Goal: Task Accomplishment & Management: Manage account settings

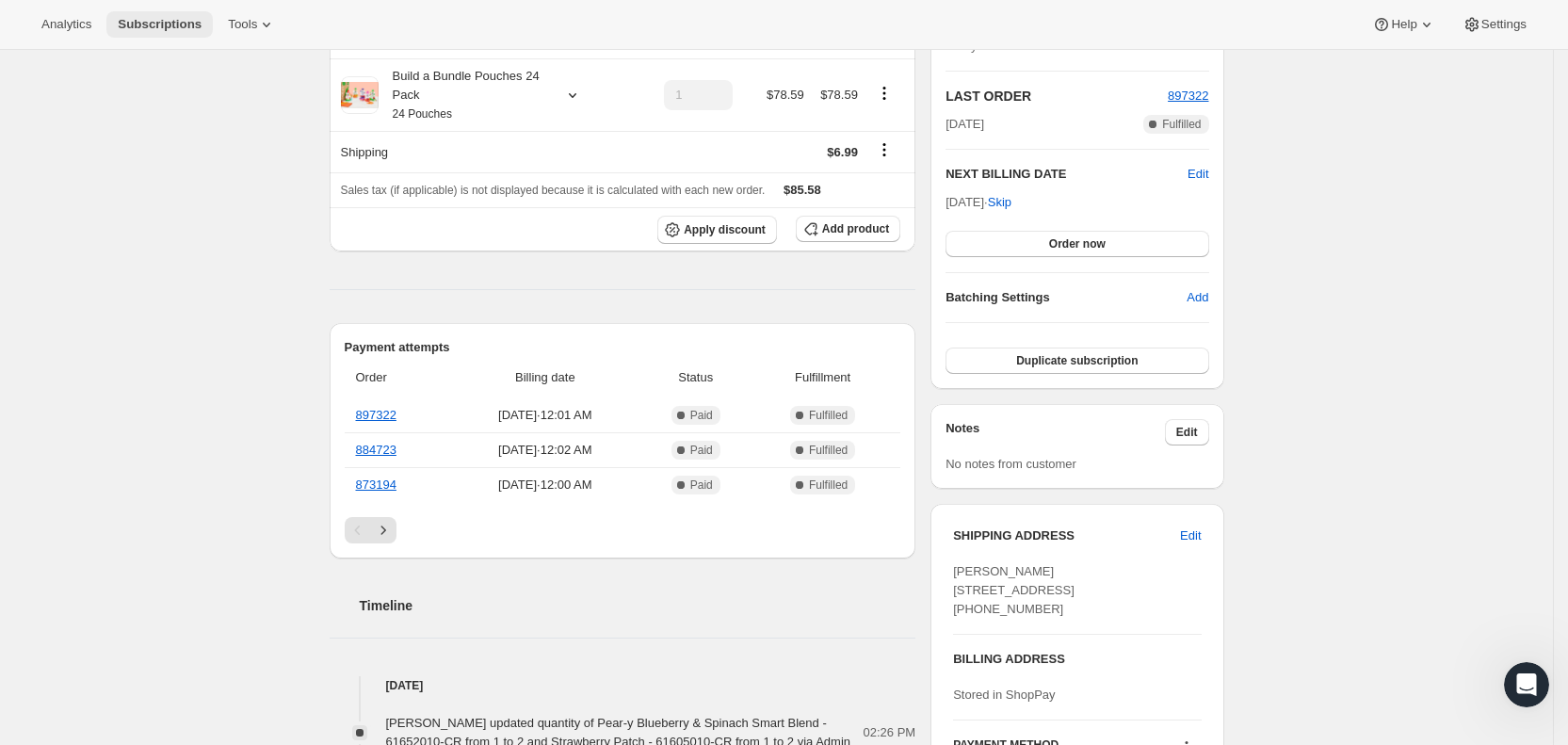
click at [146, 27] on span "Subscriptions" at bounding box center [160, 24] width 84 height 15
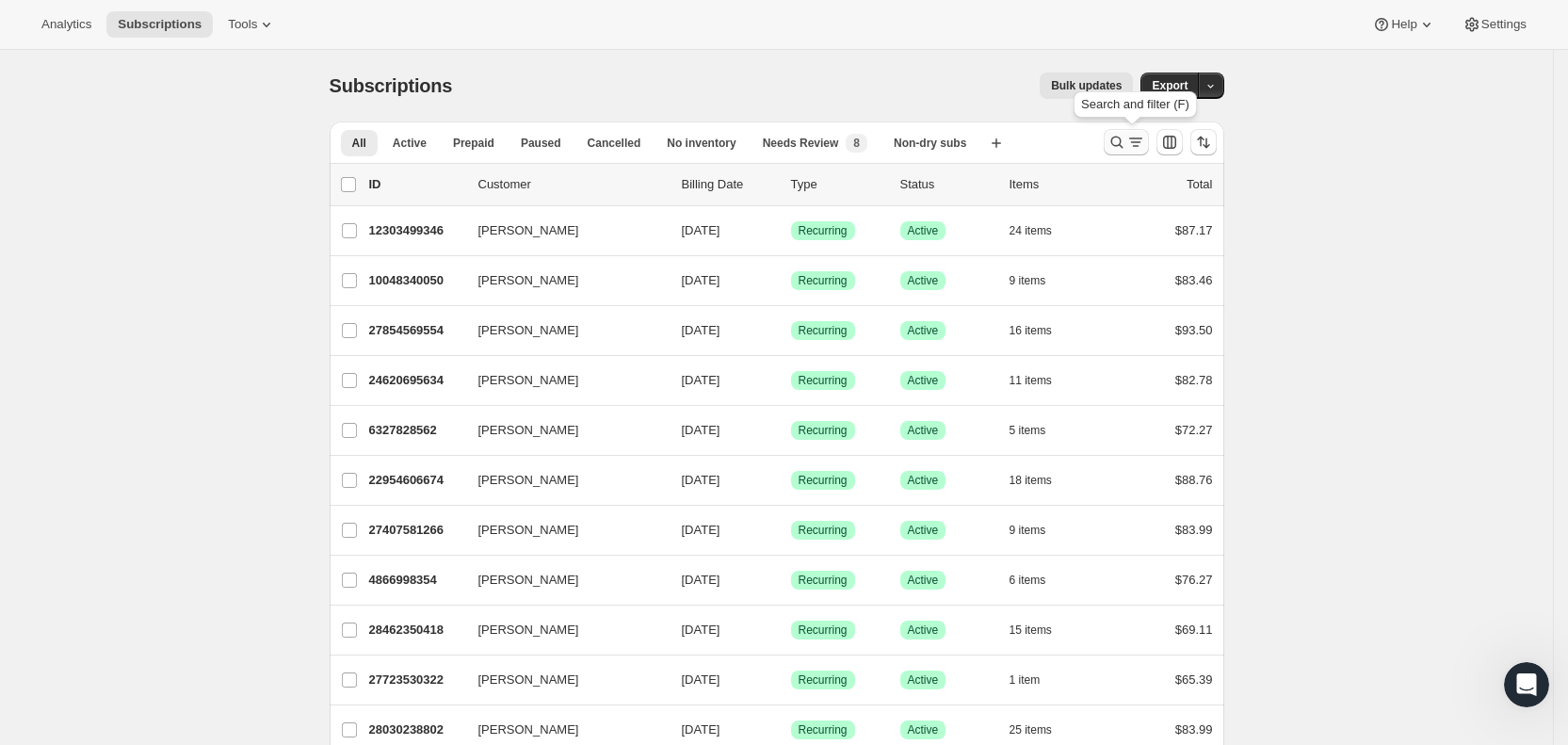
click at [1139, 136] on icon "Search and filter results" at bounding box center [1135, 141] width 19 height 19
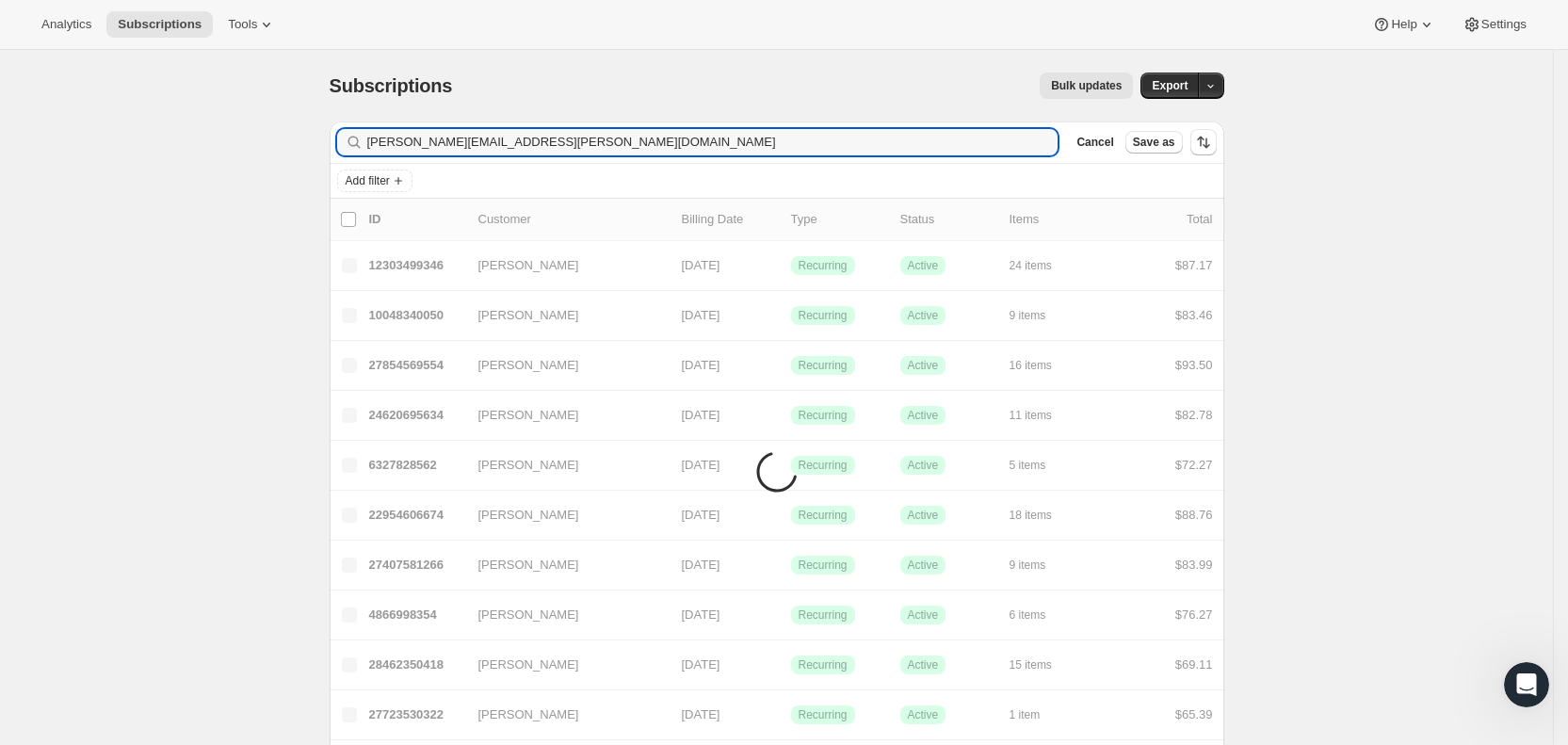
type input "[PERSON_NAME][EMAIL_ADDRESS][PERSON_NAME][DOMAIN_NAME]"
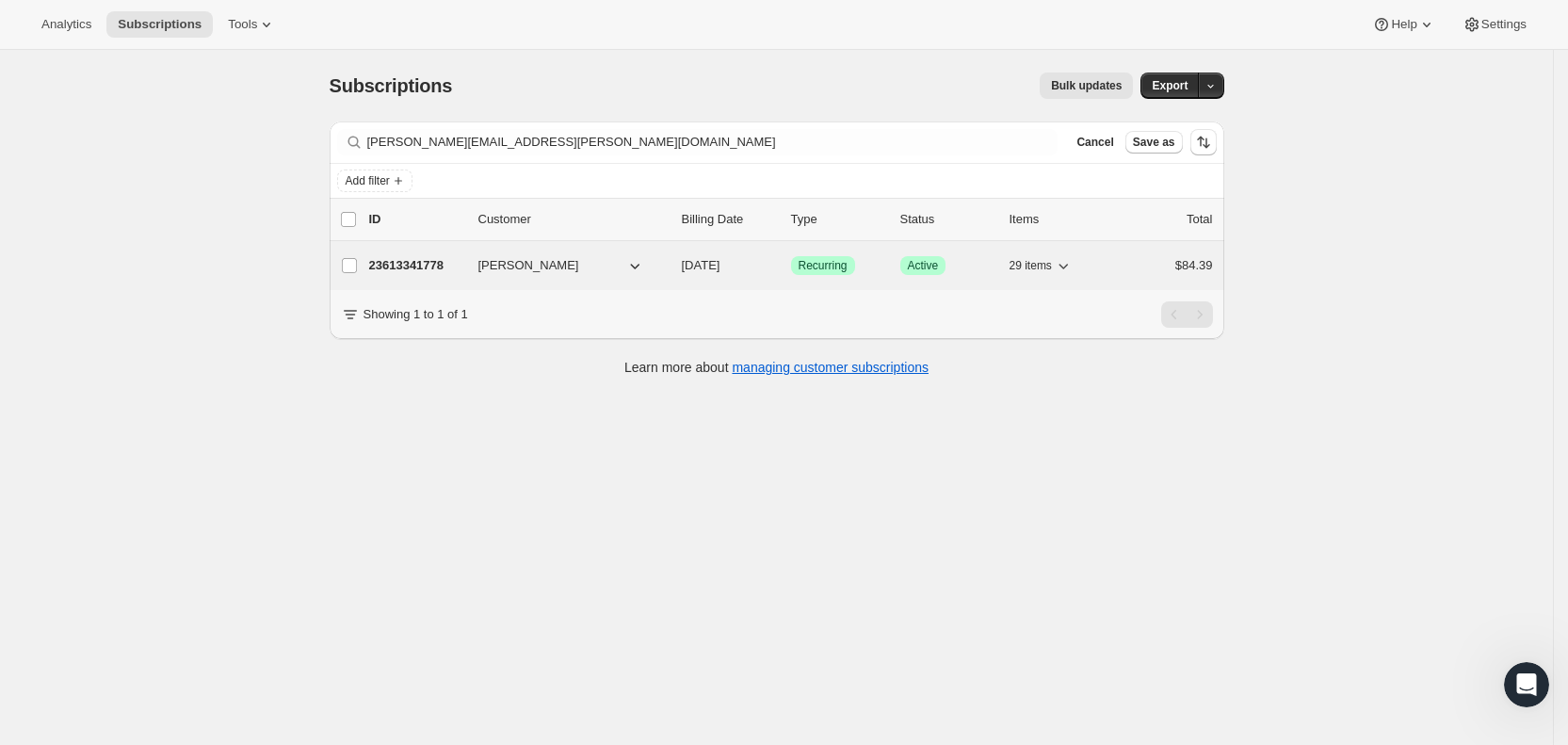
click at [720, 263] on span "[DATE]" at bounding box center [701, 265] width 38 height 14
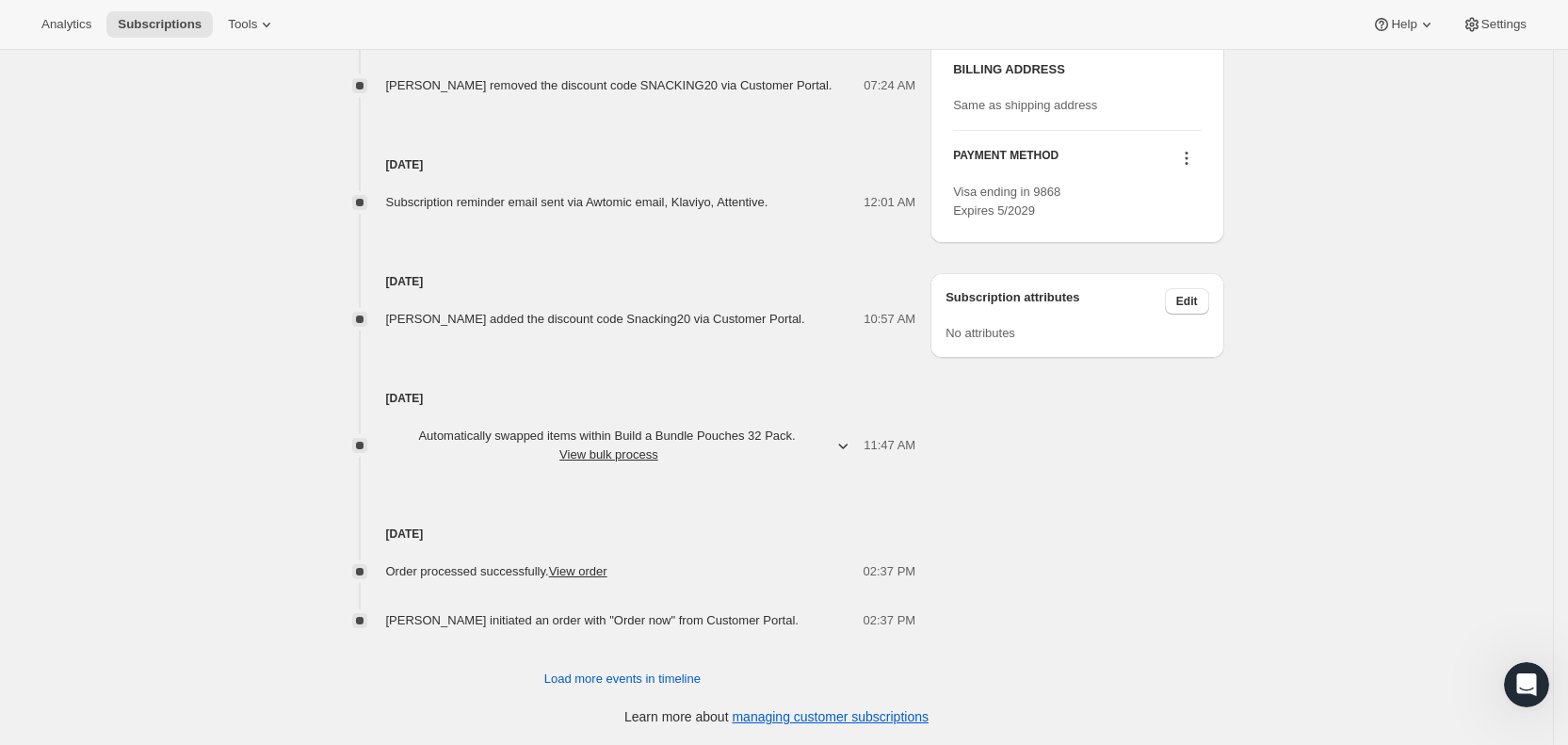
scroll to position [995, 0]
click at [139, 27] on span "Subscriptions" at bounding box center [160, 24] width 84 height 15
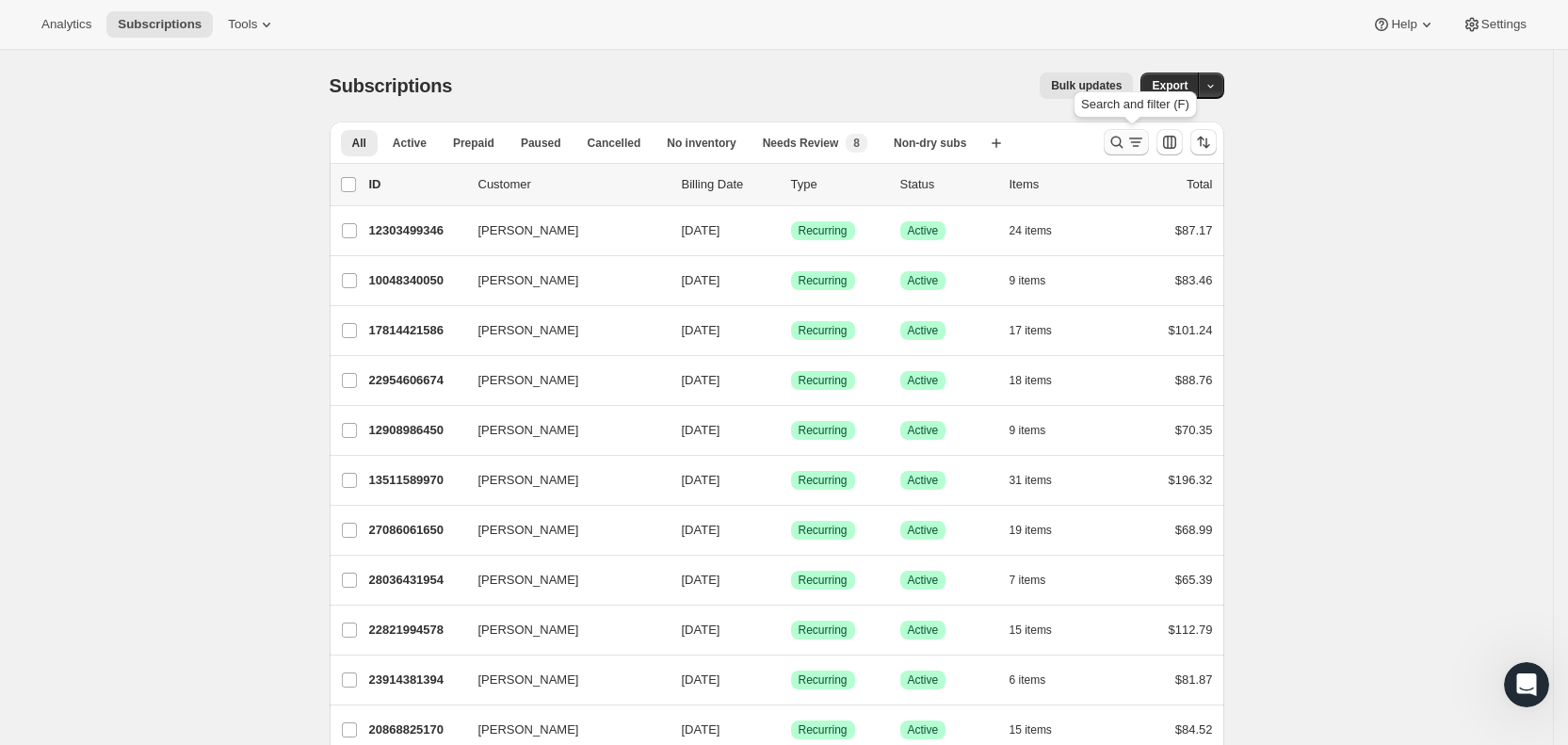
click at [1136, 143] on icon "Search and filter results" at bounding box center [1135, 141] width 19 height 19
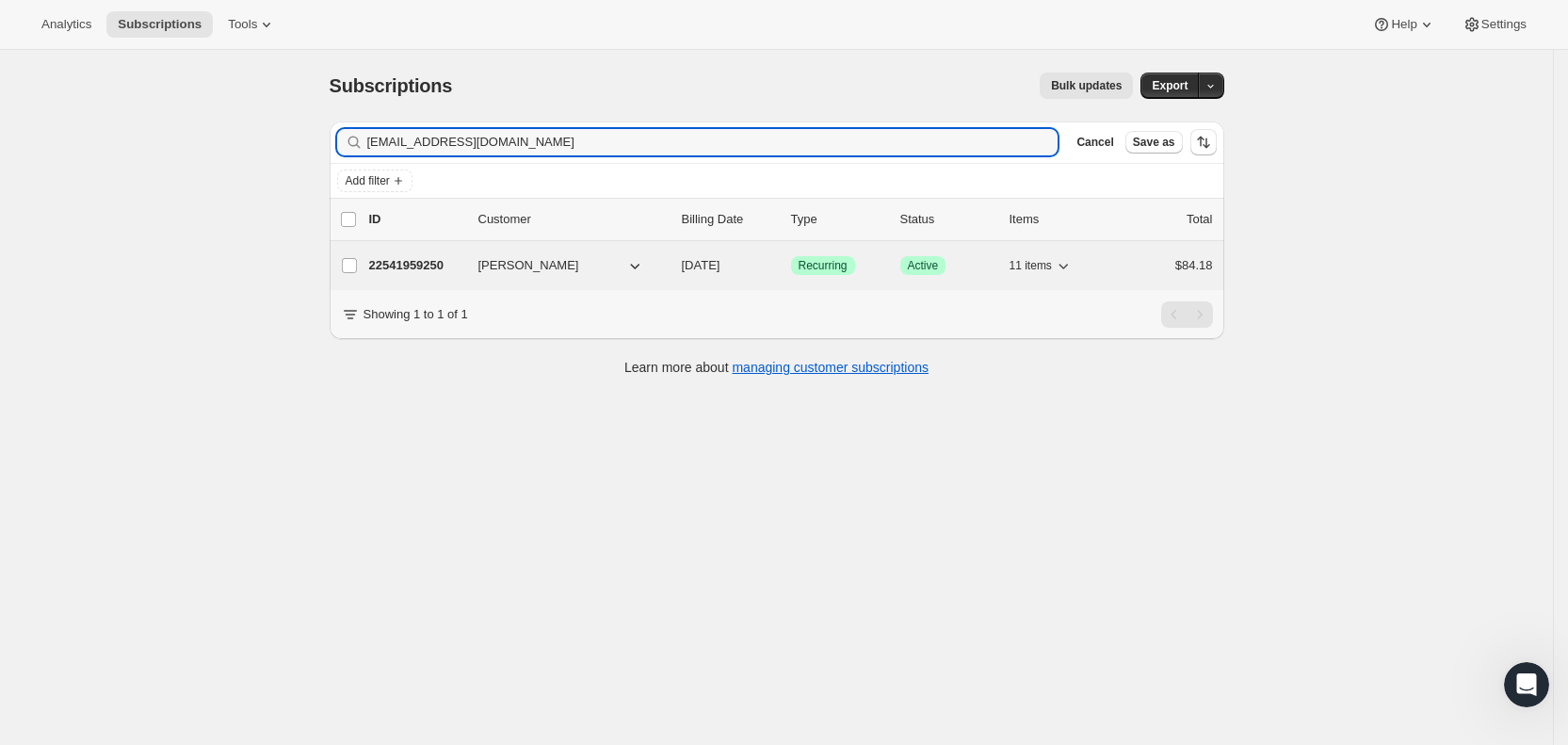
type input "[EMAIL_ADDRESS][DOMAIN_NAME]"
click at [715, 269] on span "[DATE]" at bounding box center [701, 265] width 38 height 14
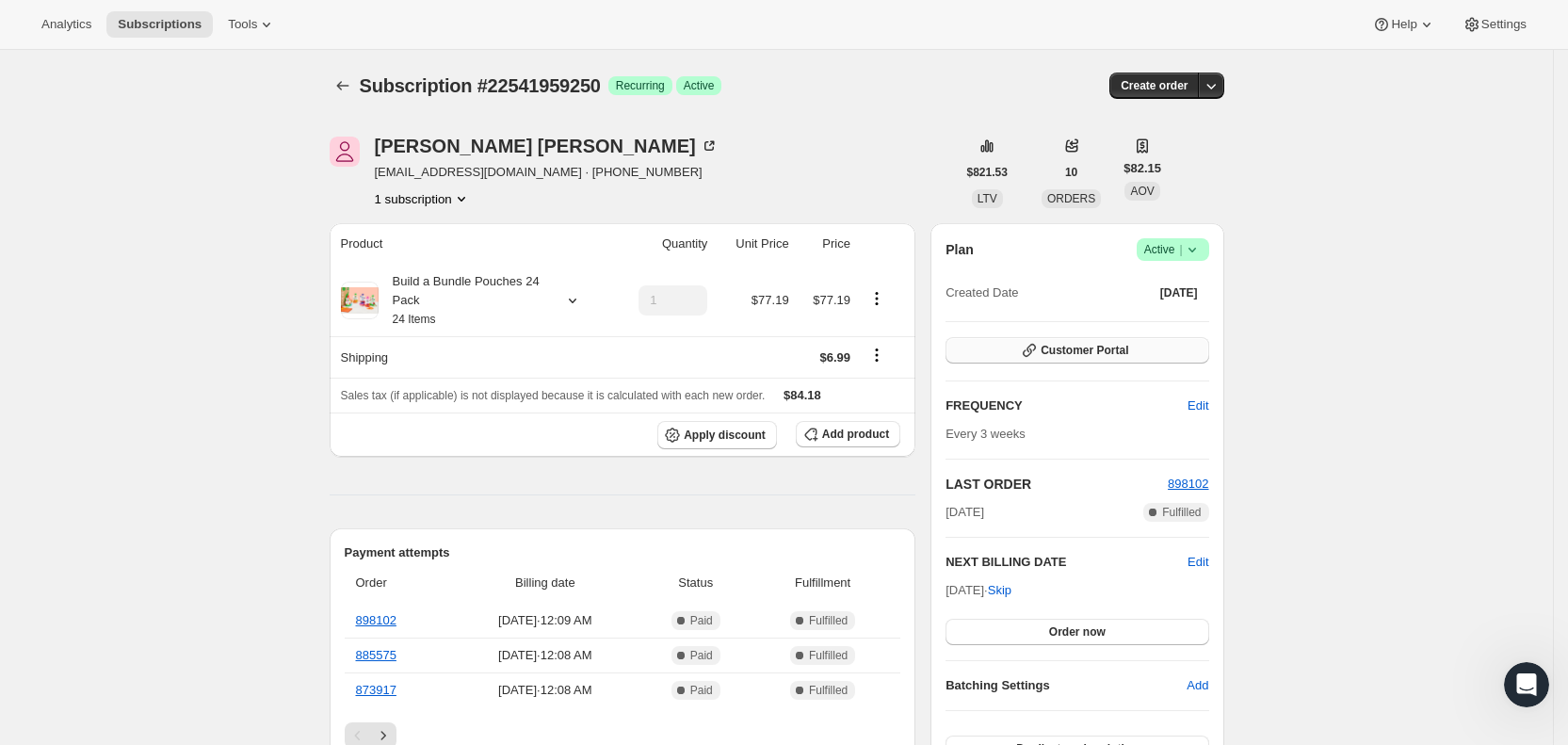
click at [1142, 348] on button "Customer Portal" at bounding box center [1077, 350] width 263 height 26
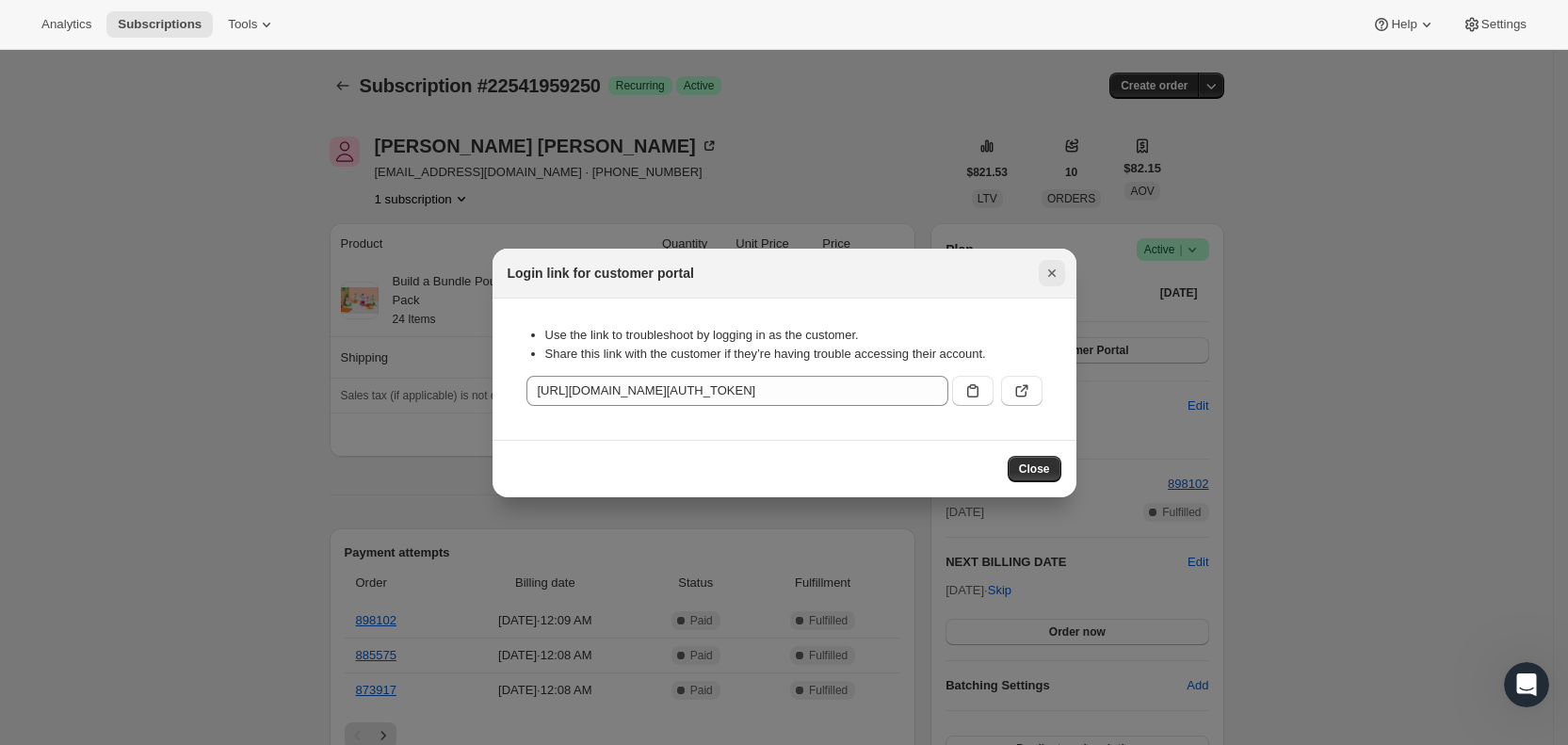
click at [1057, 270] on icon "Close" at bounding box center [1052, 273] width 19 height 19
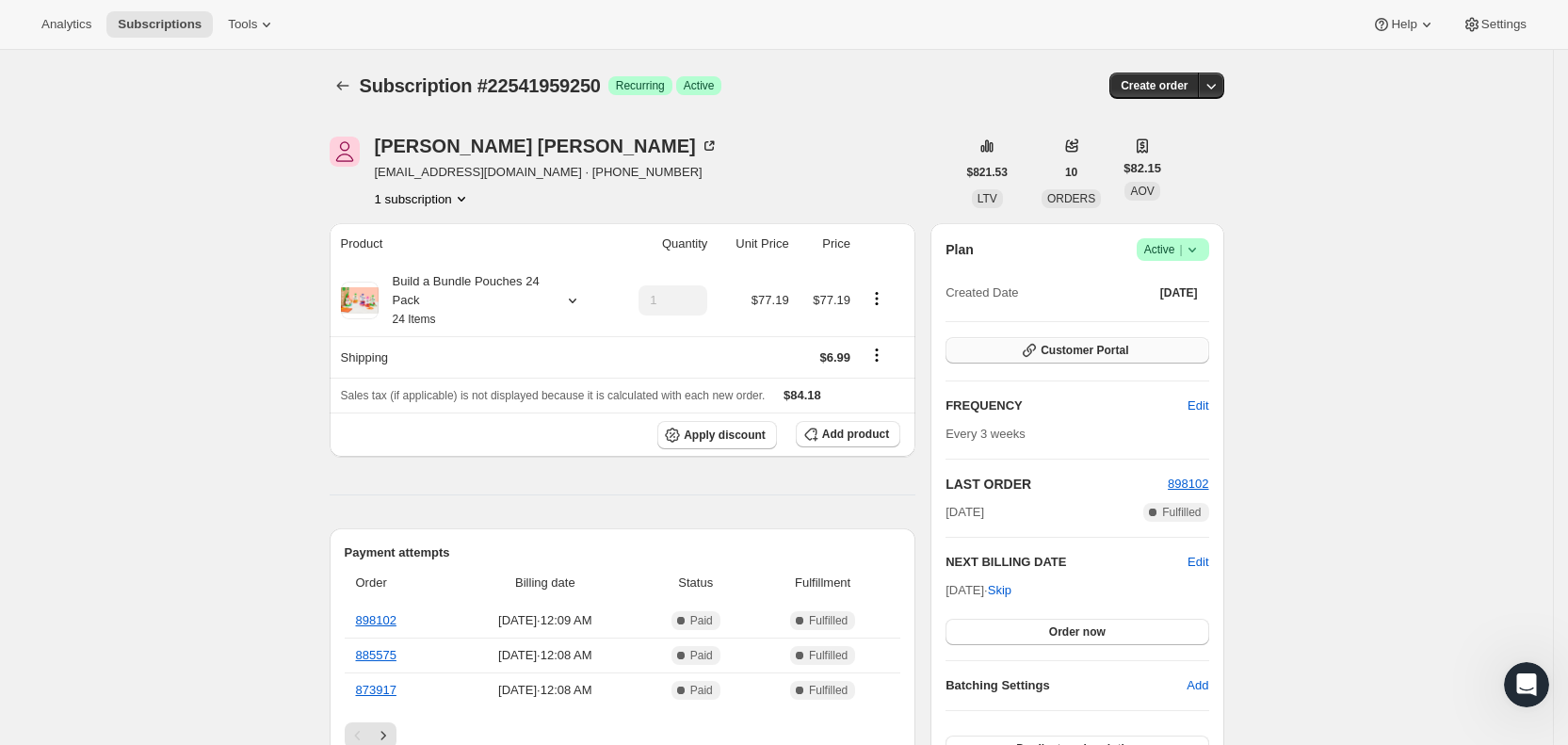
click at [1143, 347] on button "Customer Portal" at bounding box center [1077, 350] width 263 height 26
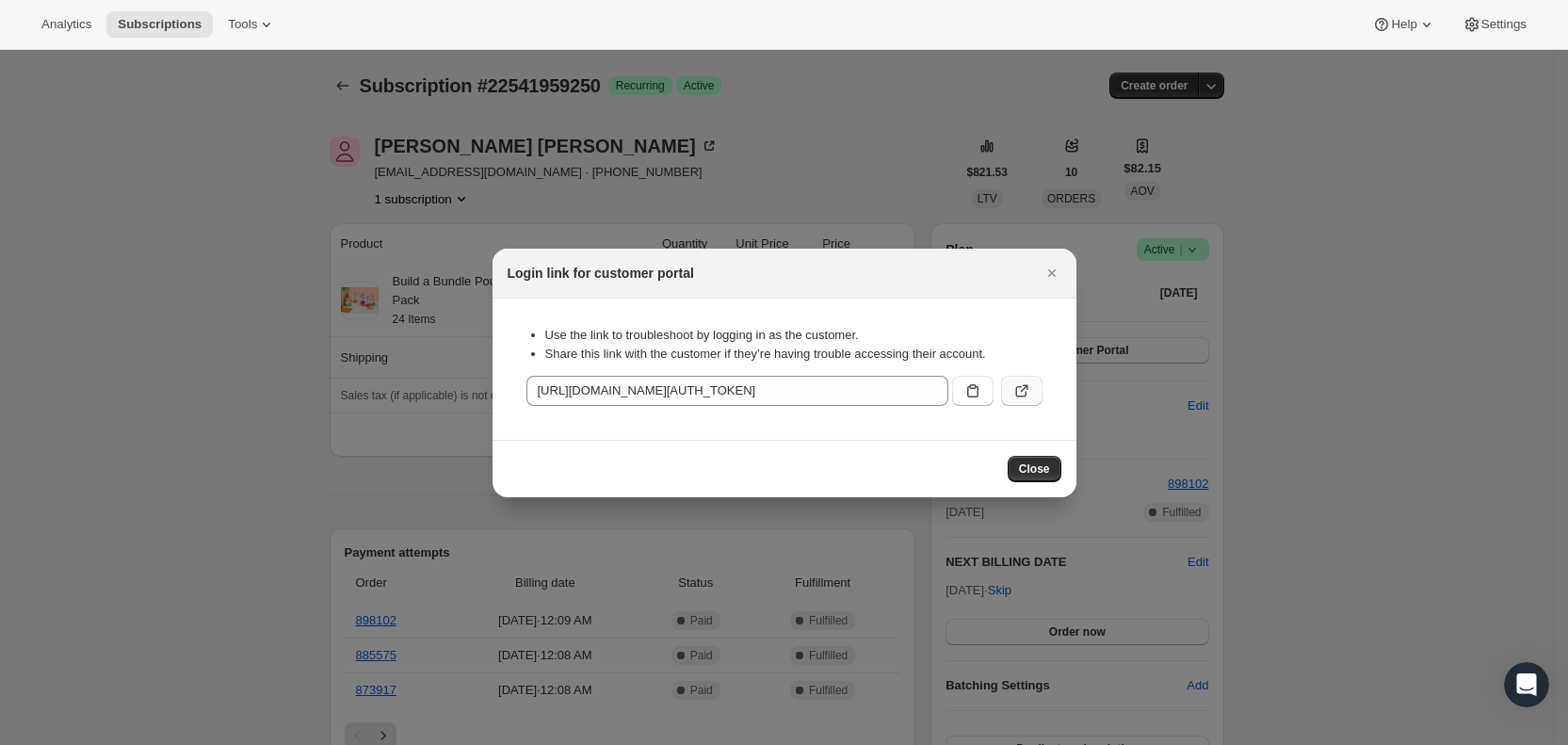
click at [1031, 388] on button ":rb08:" at bounding box center [1021, 390] width 41 height 30
click at [1059, 273] on icon "Close" at bounding box center [1052, 273] width 19 height 19
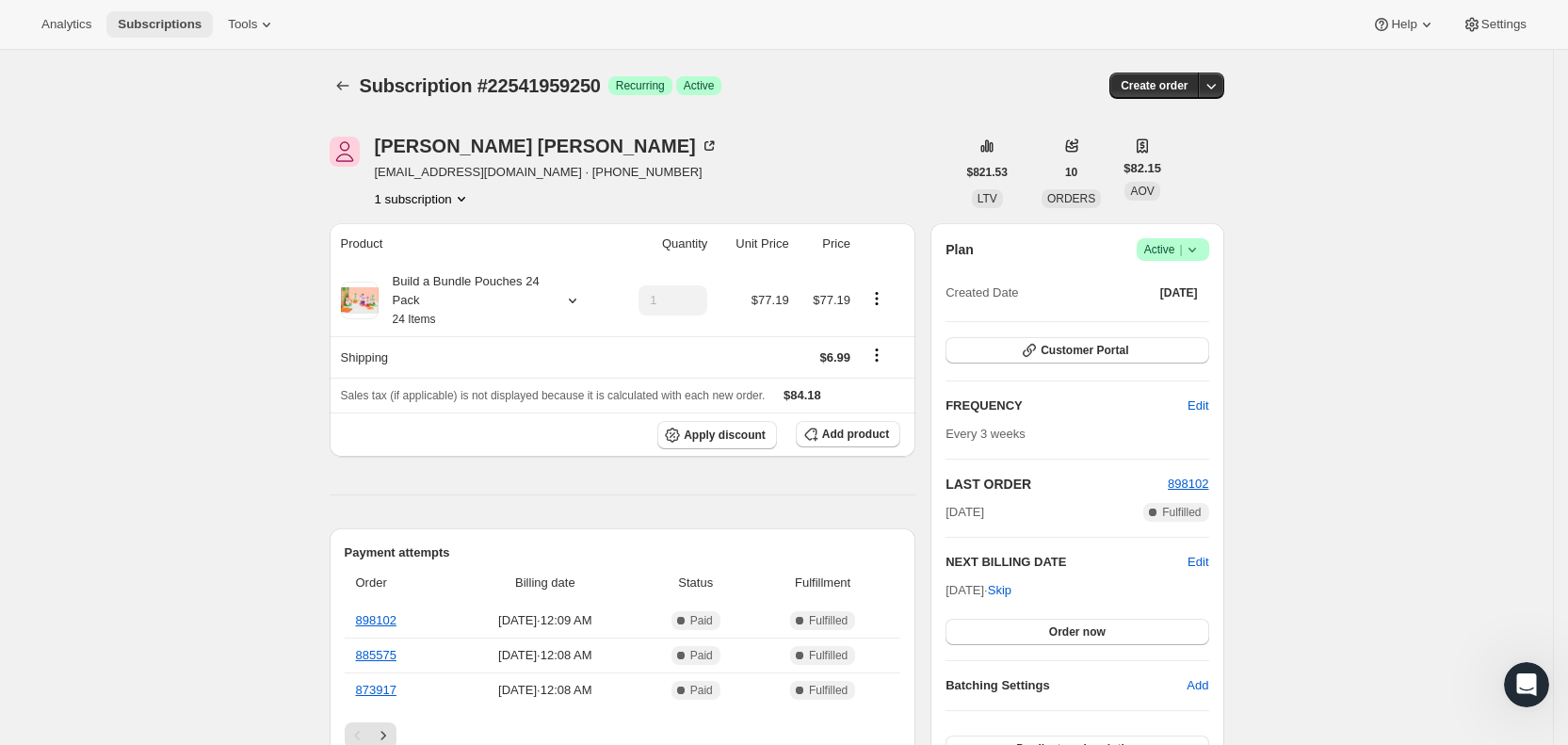
click at [171, 19] on span "Subscriptions" at bounding box center [160, 24] width 84 height 15
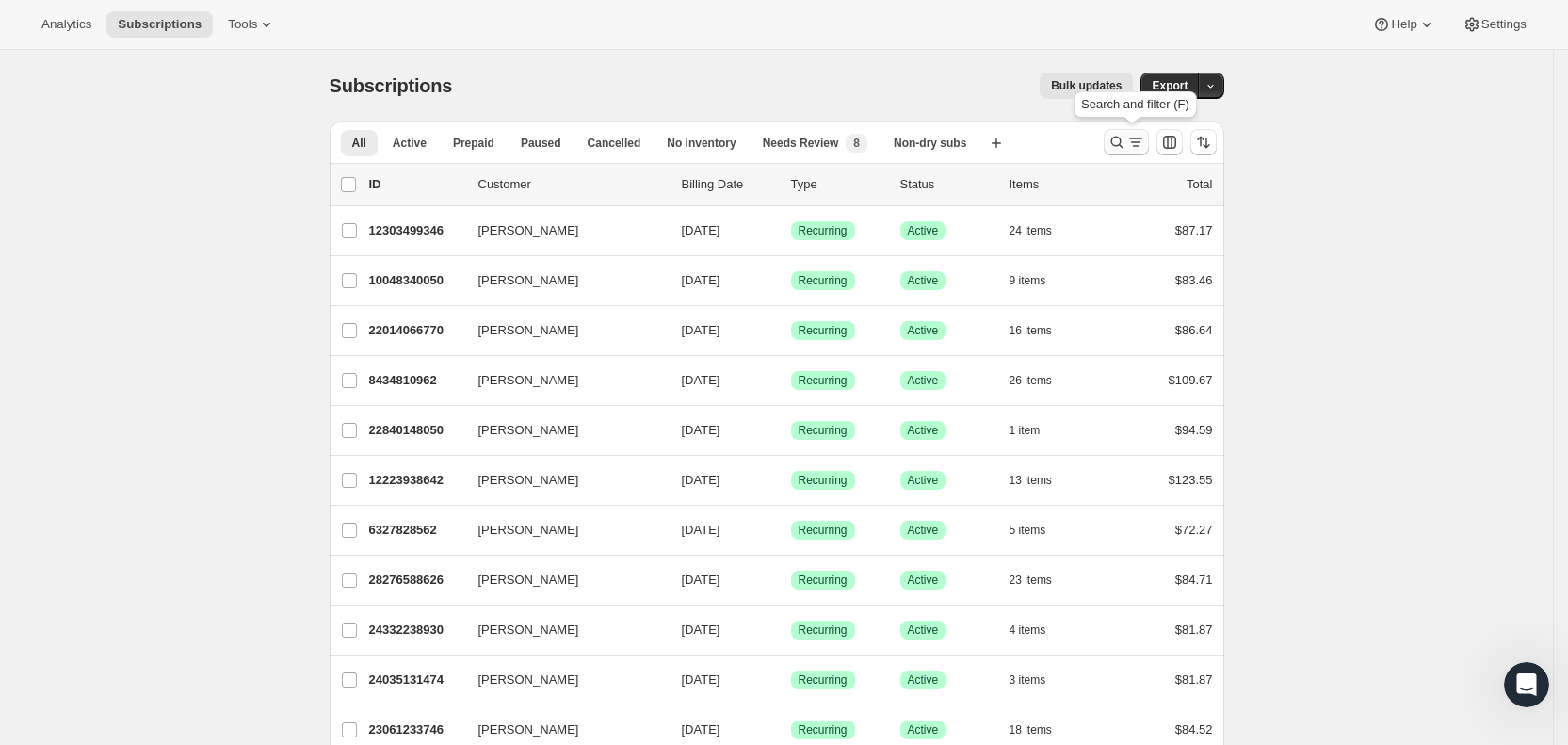
click at [1135, 137] on icon "Search and filter results" at bounding box center [1135, 141] width 19 height 19
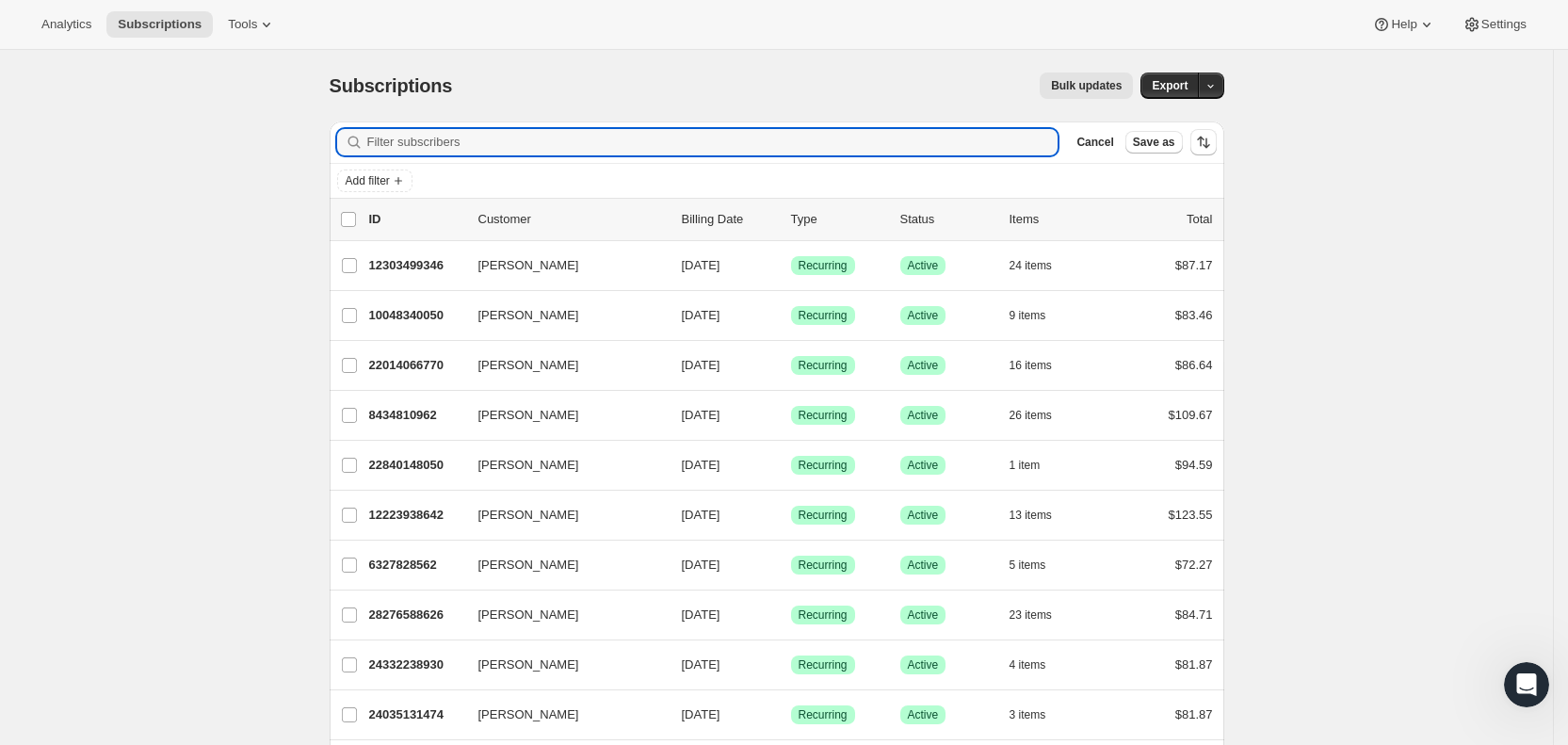
paste input "[EMAIL_ADDRESS][DOMAIN_NAME]"
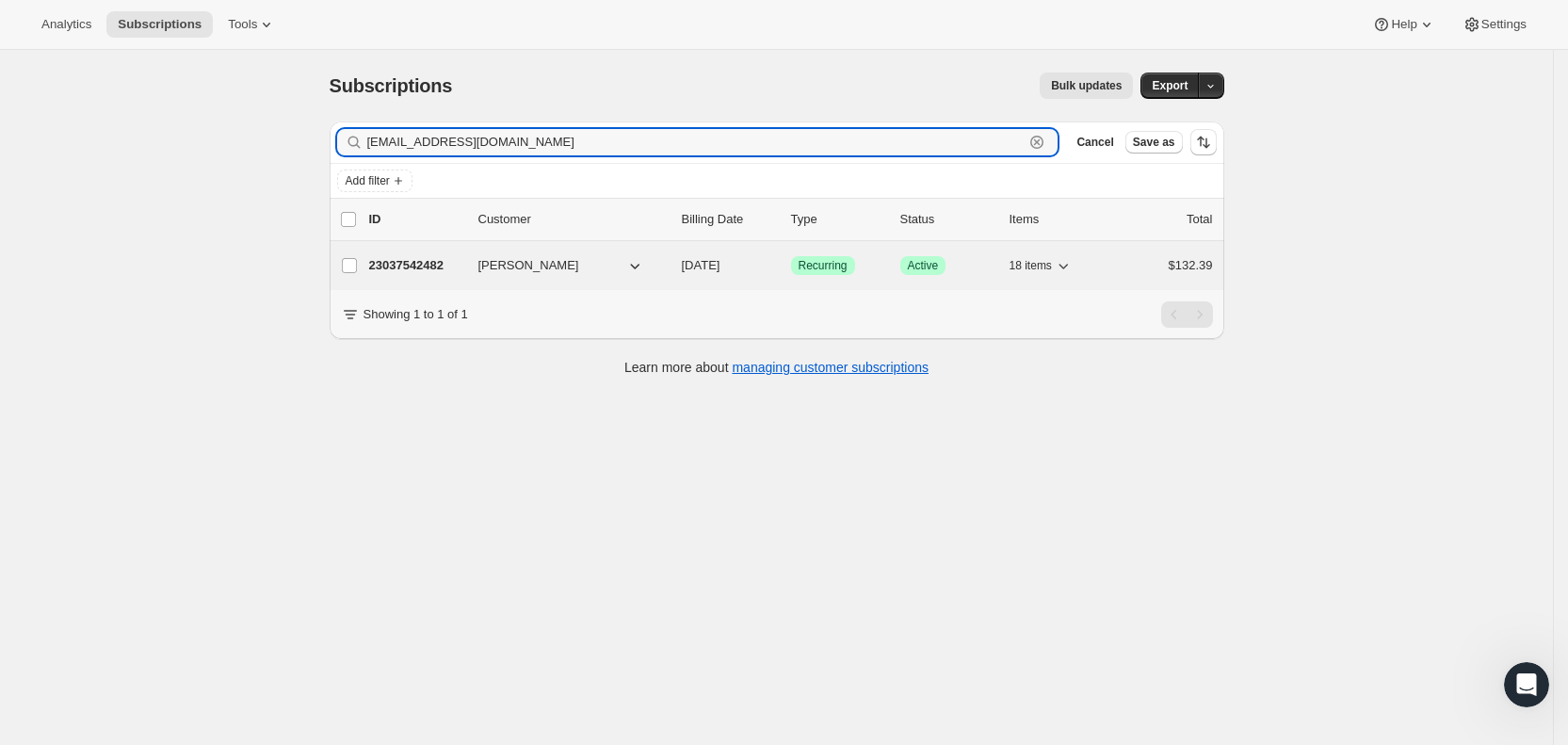
type input "[EMAIL_ADDRESS][DOMAIN_NAME]"
click at [719, 267] on span "[DATE]" at bounding box center [701, 265] width 38 height 14
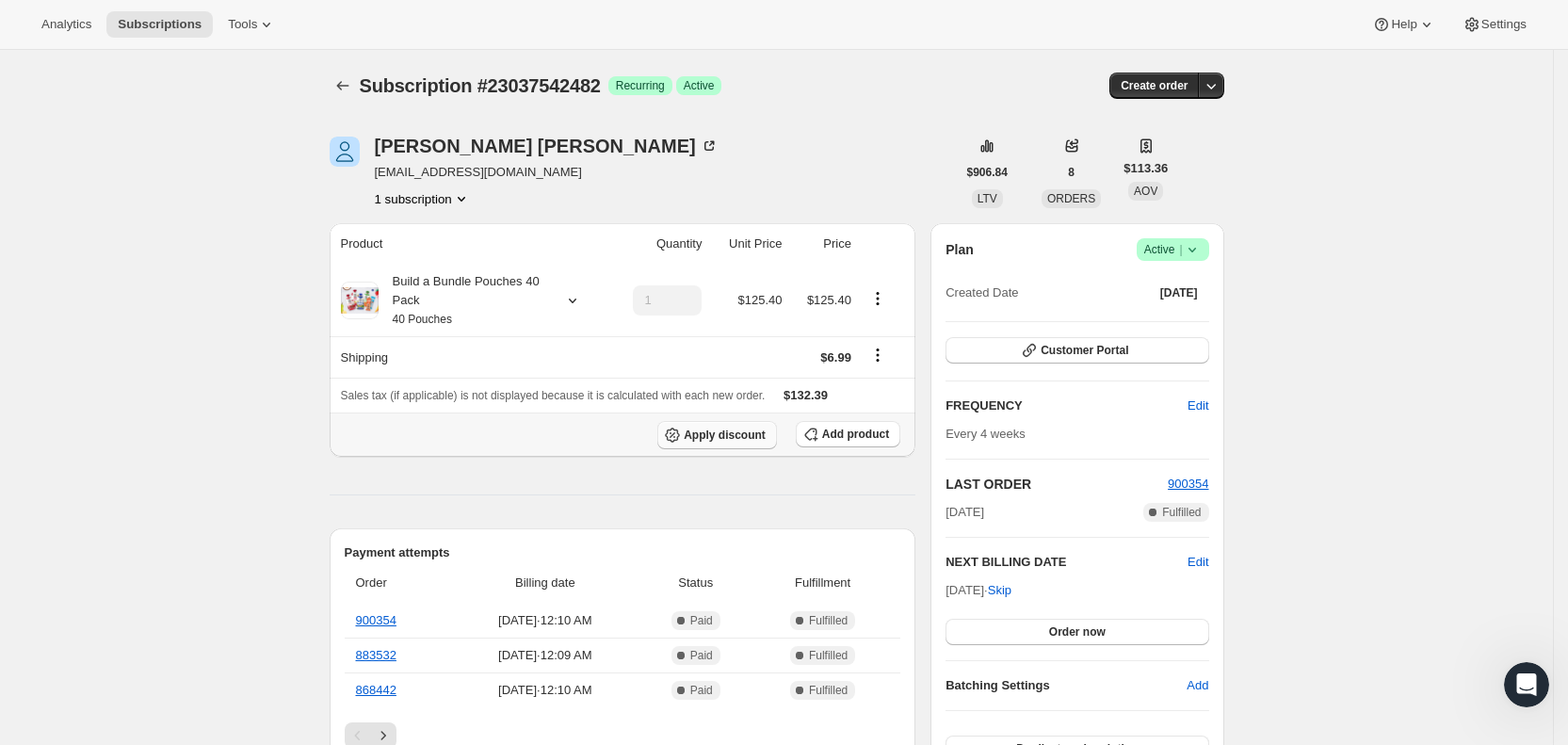
click at [732, 433] on span "Apply discount" at bounding box center [725, 434] width 82 height 15
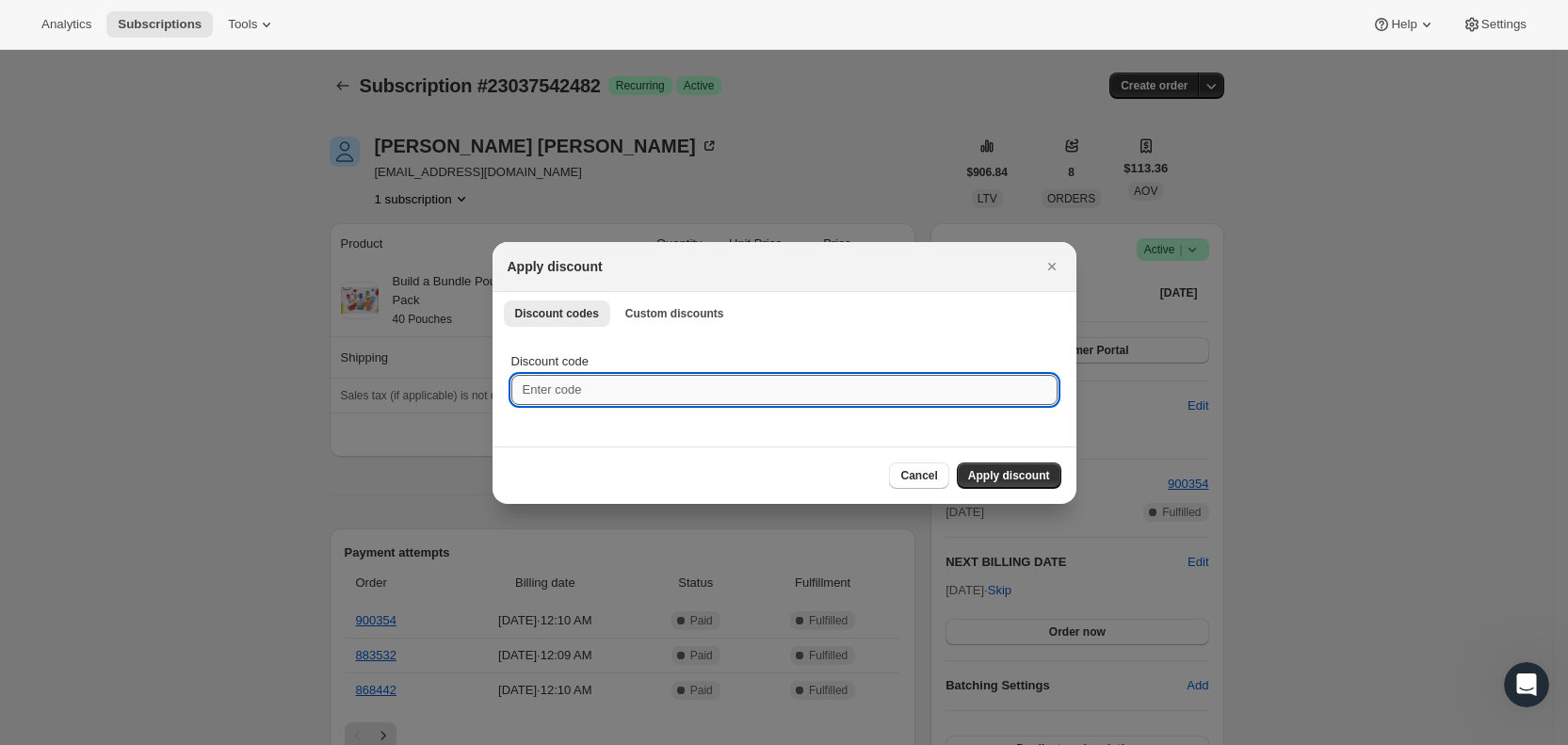
click at [619, 396] on input "Discount code" at bounding box center [784, 389] width 546 height 30
type input "cr_15"
click at [1009, 472] on span "Apply discount" at bounding box center [1009, 475] width 82 height 15
